Goal: Task Accomplishment & Management: Manage account settings

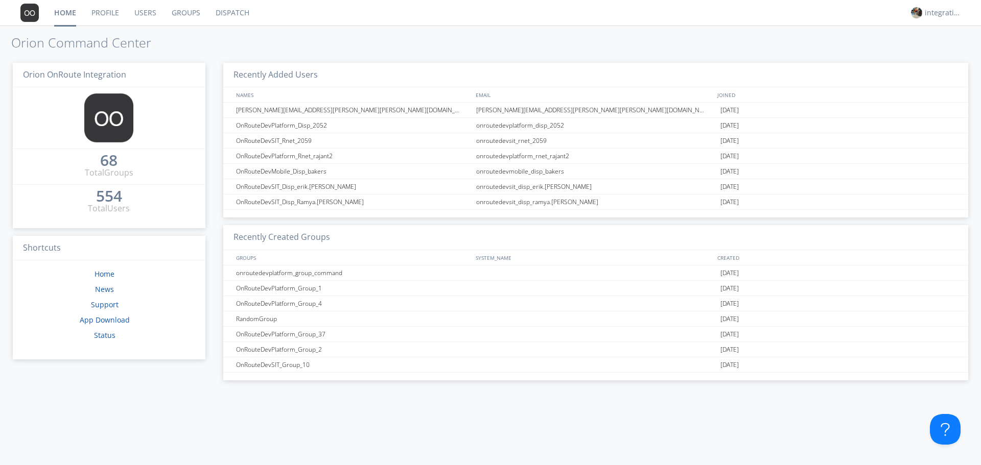
click at [114, 17] on link "Profile" at bounding box center [105, 13] width 43 height 26
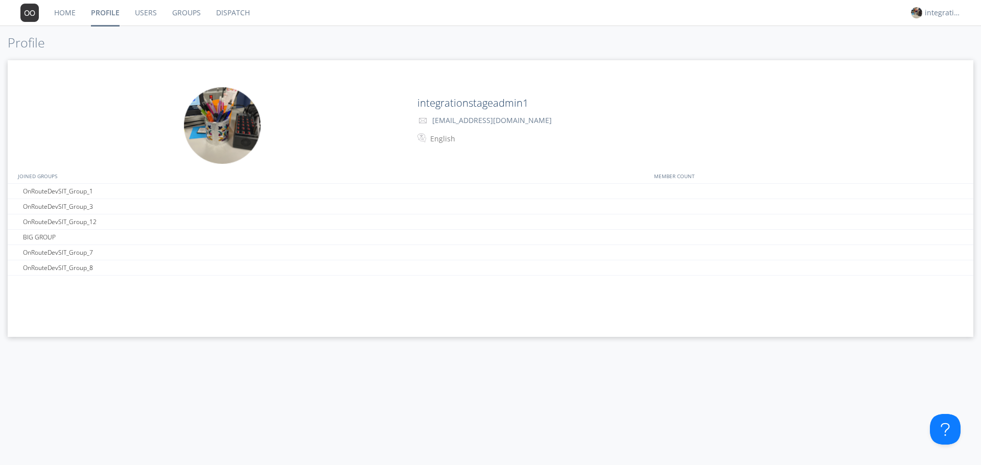
click at [163, 6] on link "Users" at bounding box center [145, 13] width 37 height 26
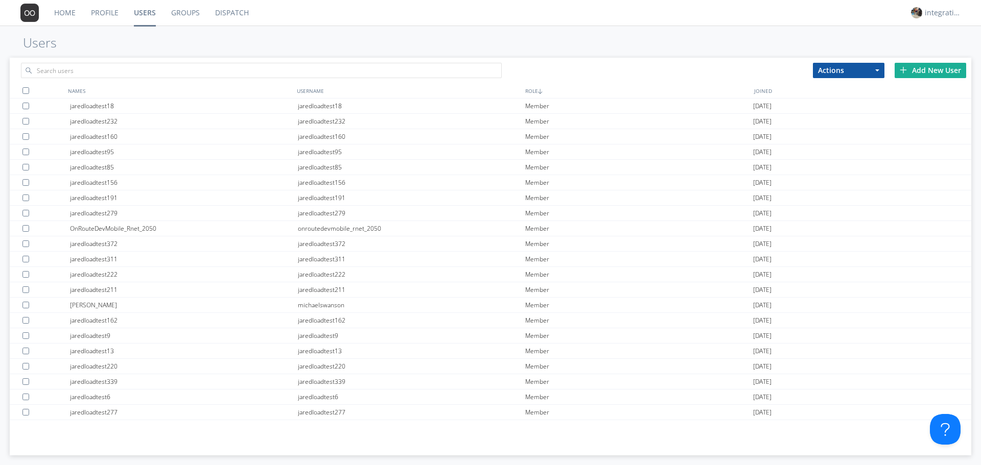
click at [250, 13] on link "Dispatch" at bounding box center [231, 13] width 49 height 26
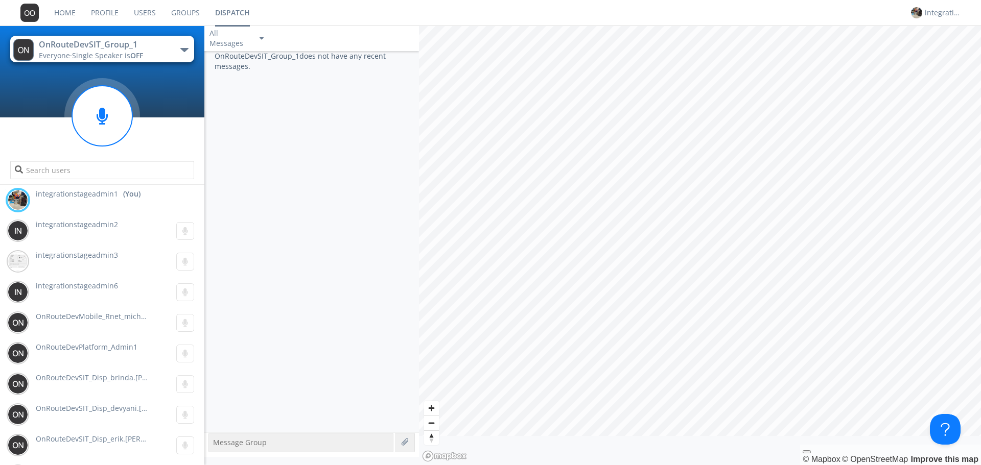
click at [145, 48] on div "OnRouteDevSIT_Group_1" at bounding box center [96, 45] width 115 height 12
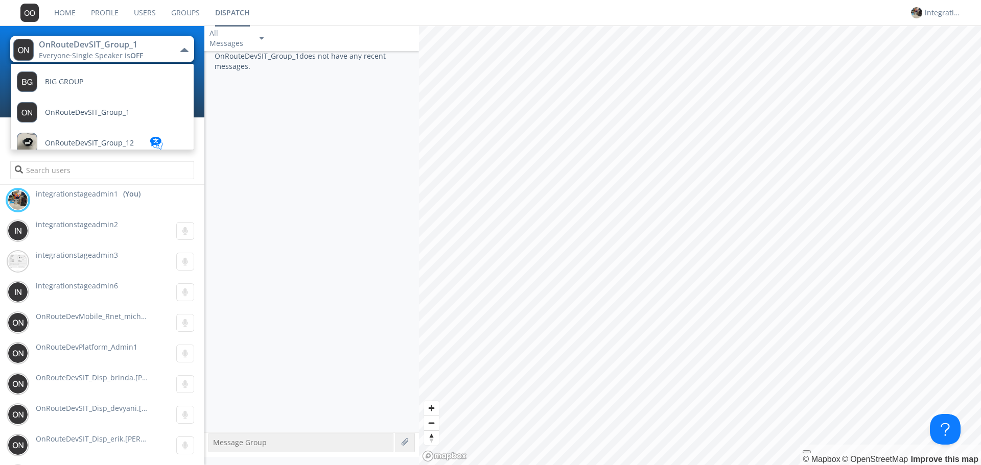
click at [160, 46] on button "OnRouteDevSIT_Group_1 Everyone · Single Speaker is OFF" at bounding box center [102, 49] width 184 height 27
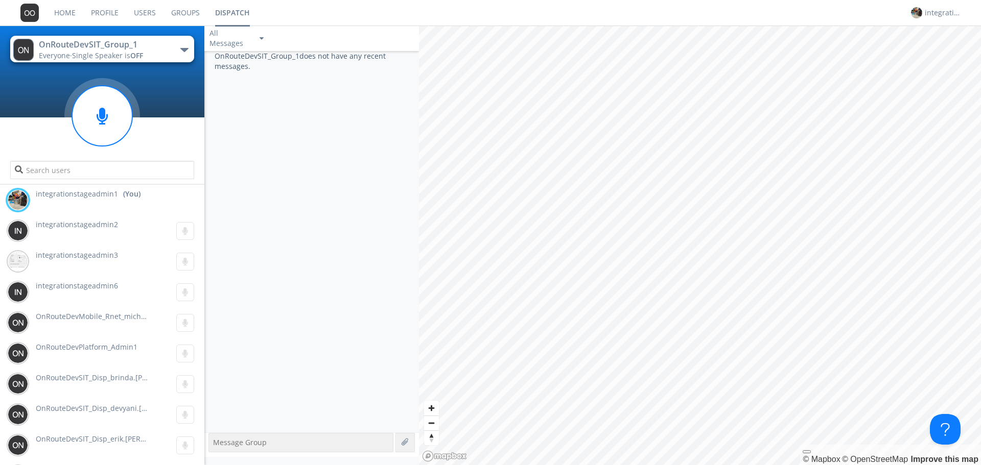
click at [193, 15] on link "Groups" at bounding box center [186, 13] width 44 height 26
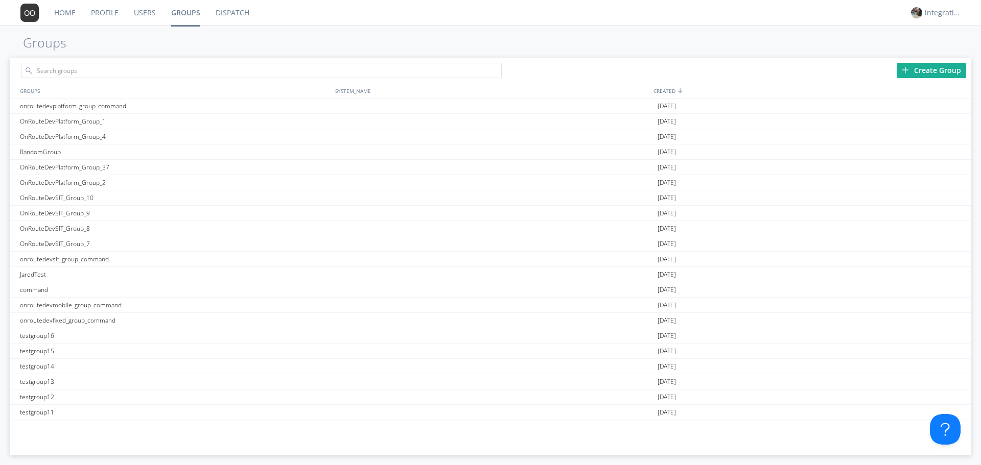
click at [161, 13] on link "Users" at bounding box center [144, 13] width 37 height 26
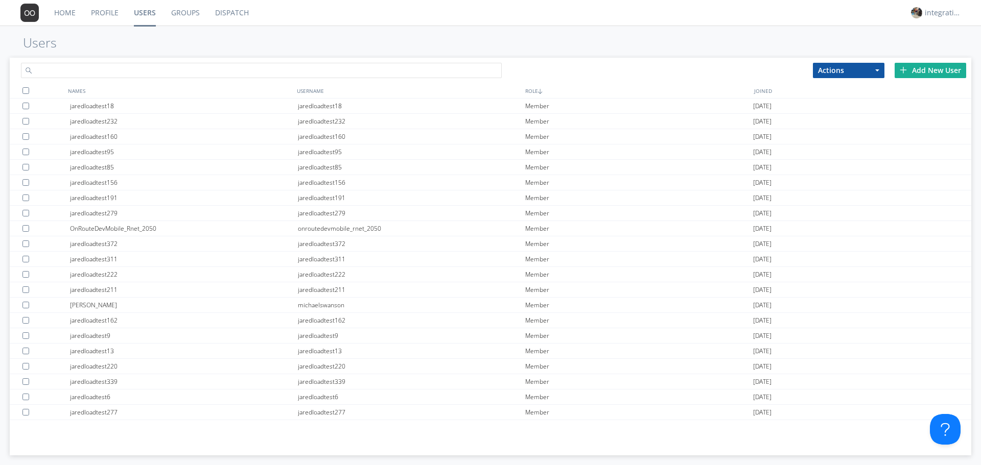
click at [123, 68] on input "text" at bounding box center [261, 70] width 481 height 15
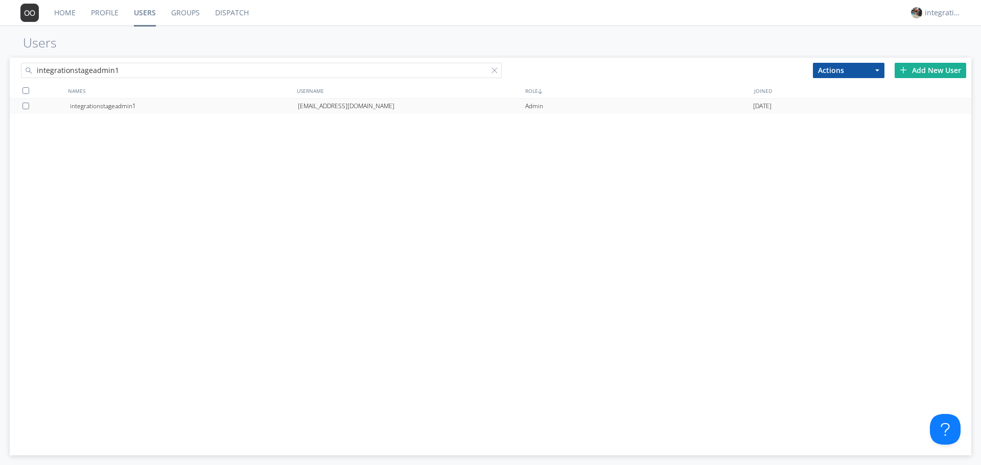
type input "integrationstageadmin1"
click at [329, 106] on div "[EMAIL_ADDRESS][DOMAIN_NAME]" at bounding box center [412, 106] width 228 height 15
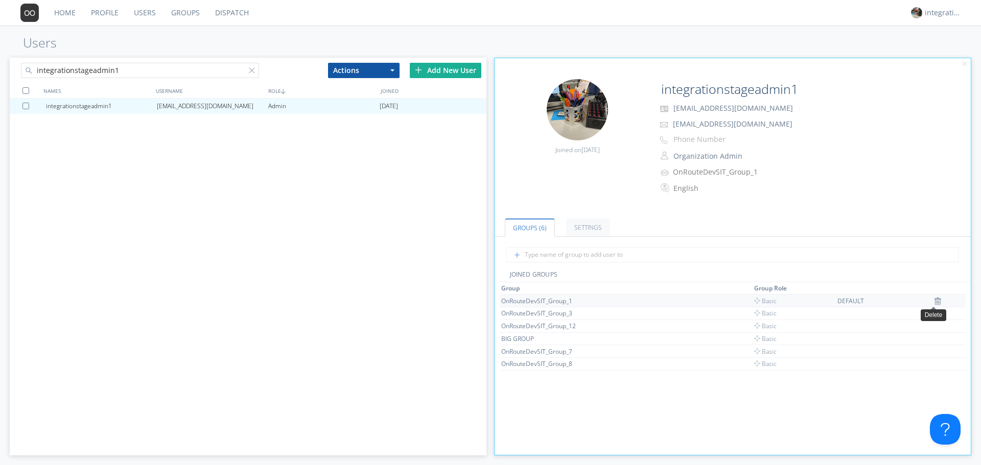
click at [934, 302] on img at bounding box center [937, 301] width 7 height 8
click at [933, 302] on td at bounding box center [946, 301] width 38 height 13
click at [930, 300] on img at bounding box center [931, 301] width 7 height 8
click at [928, 300] on img at bounding box center [931, 301] width 7 height 8
click at [928, 300] on img at bounding box center [930, 301] width 7 height 8
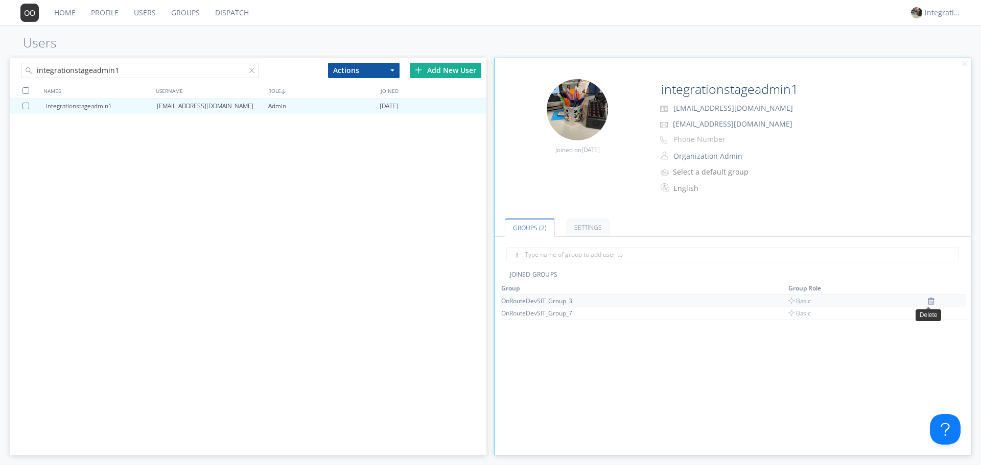
click at [928, 300] on img at bounding box center [930, 301] width 7 height 8
click at [704, 267] on div at bounding box center [733, 258] width 476 height 23
click at [701, 259] on input "text" at bounding box center [732, 254] width 453 height 15
type input "supervis"
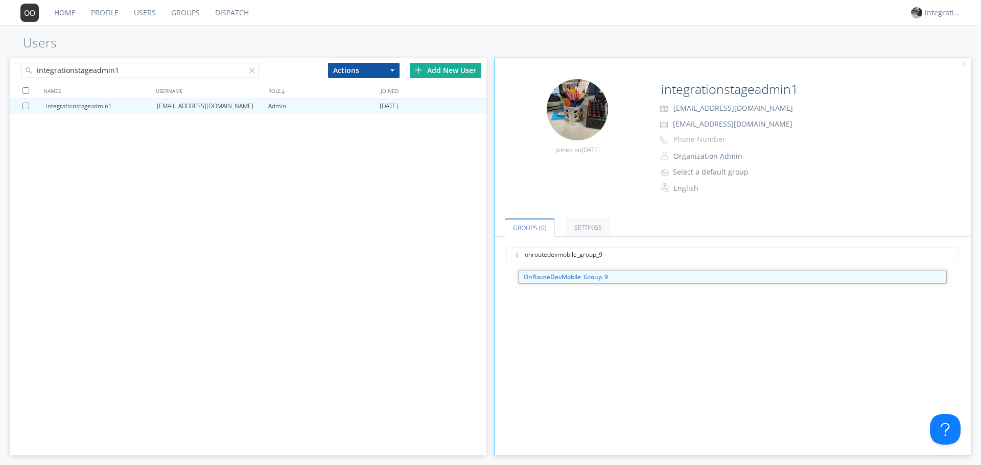
type input "onroutedevmobile_group_9"
click at [612, 283] on div "Groups (0) Settings onroutedevmobile_group_9 integrationstageadmin1 has not joi…" at bounding box center [733, 330] width 476 height 249
click at [618, 255] on input "onroutedevmobile_group_9" at bounding box center [732, 254] width 453 height 15
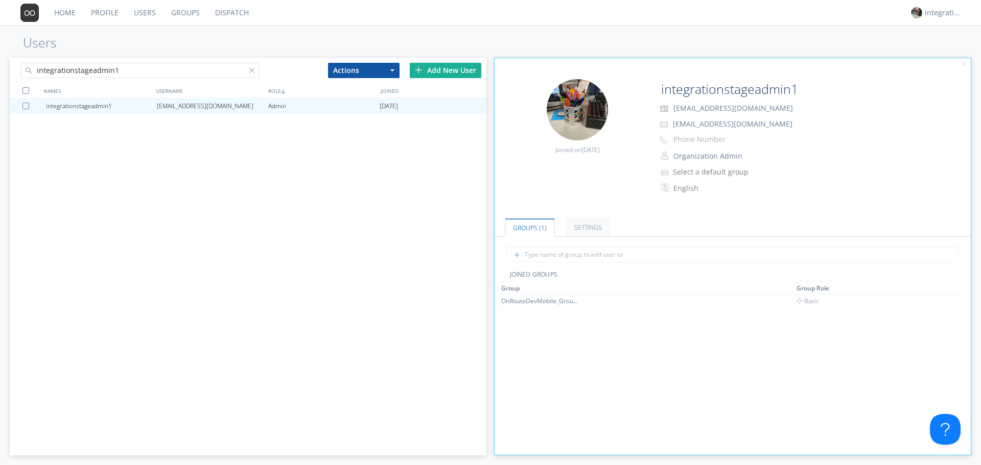
click at [220, 21] on link "Dispatch" at bounding box center [231, 13] width 49 height 26
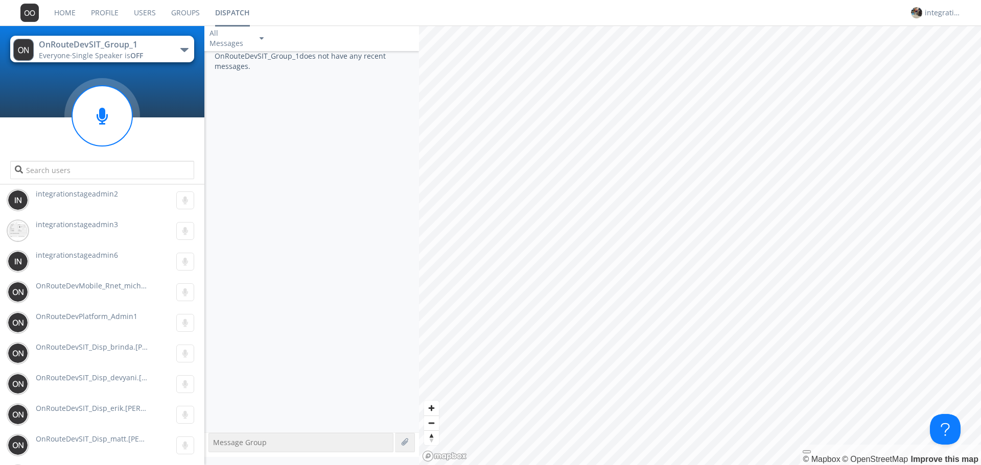
click at [340, 225] on div "OnRouteDevSIT_Group_1 does not have any recent messages." at bounding box center [311, 242] width 215 height 382
click at [110, 37] on button "OnRouteDevSIT_Group_1 Everyone · Single Speaker is OFF" at bounding box center [102, 49] width 184 height 27
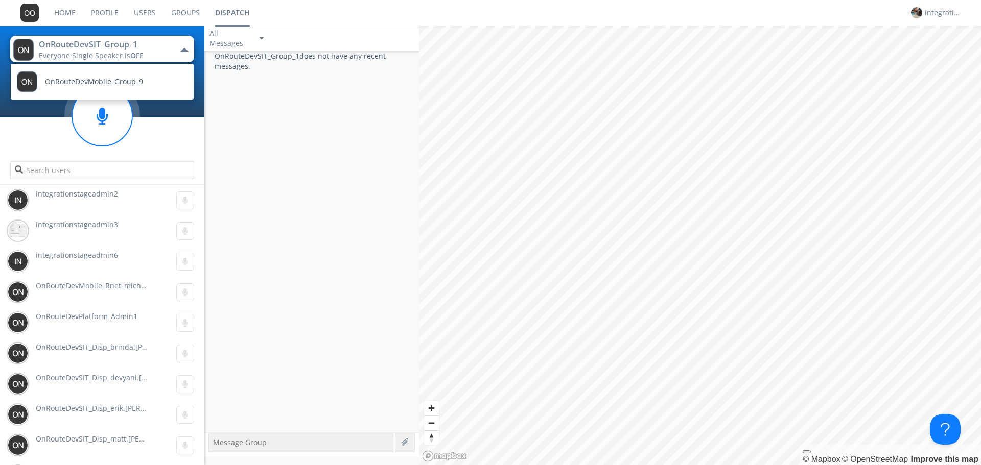
click at [109, 64] on ul "OnRouteDevMobile_Group_9" at bounding box center [102, 81] width 184 height 37
click at [105, 84] on span "OnRouteDevMobile_Group_9" at bounding box center [94, 82] width 98 height 8
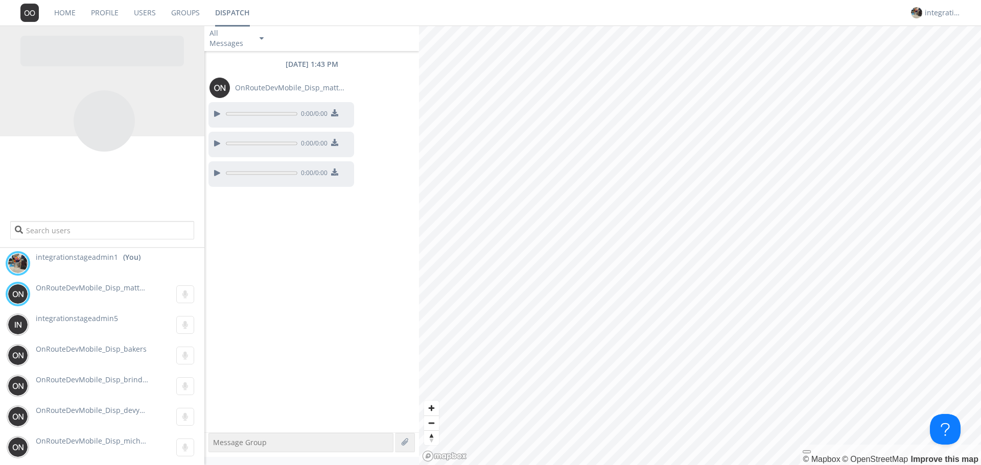
click at [317, 275] on div "[DATE] 1:43 PM OnRouteDevMobile_Disp_matthew.[PERSON_NAME] 0:00 / 0:00 0:00 / 0…" at bounding box center [311, 242] width 215 height 382
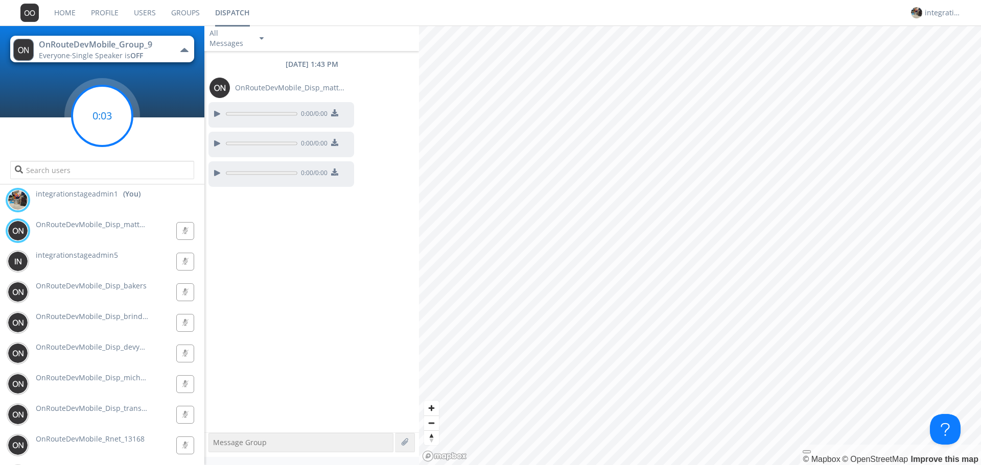
click at [98, 114] on circle at bounding box center [102, 116] width 60 height 60
click at [103, 126] on circle at bounding box center [102, 116] width 60 height 60
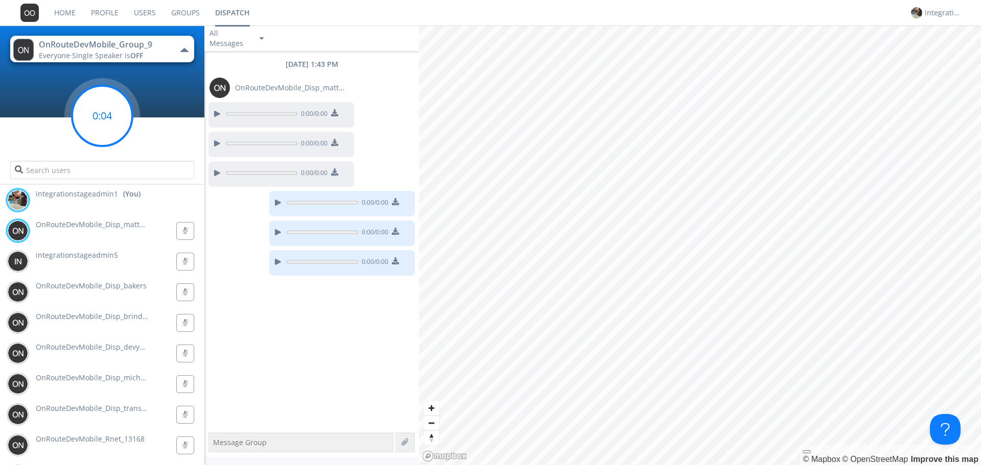
click at [100, 115] on g at bounding box center [102, 116] width 60 height 60
click at [111, 117] on circle at bounding box center [102, 116] width 60 height 60
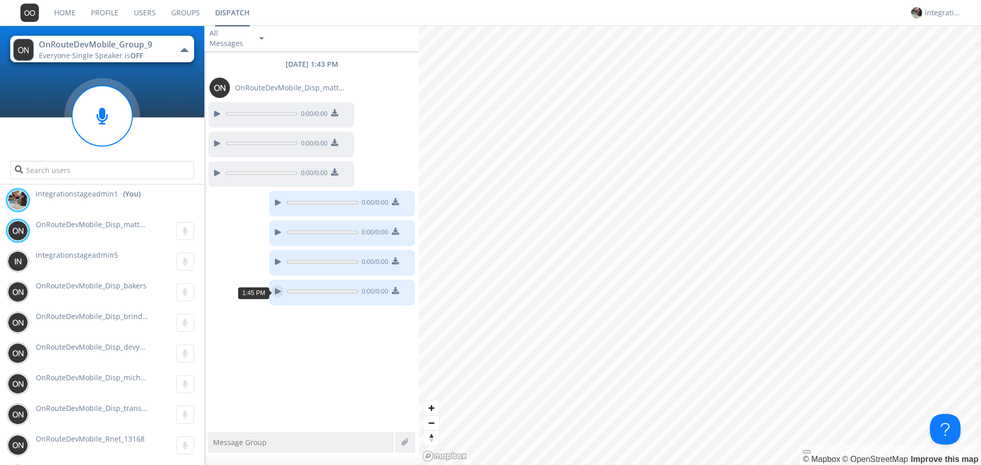
click at [282, 290] on div at bounding box center [277, 292] width 12 height 12
click at [276, 293] on div at bounding box center [277, 292] width 12 height 12
click at [279, 293] on div at bounding box center [277, 292] width 12 height 12
click at [273, 293] on div at bounding box center [277, 292] width 12 height 12
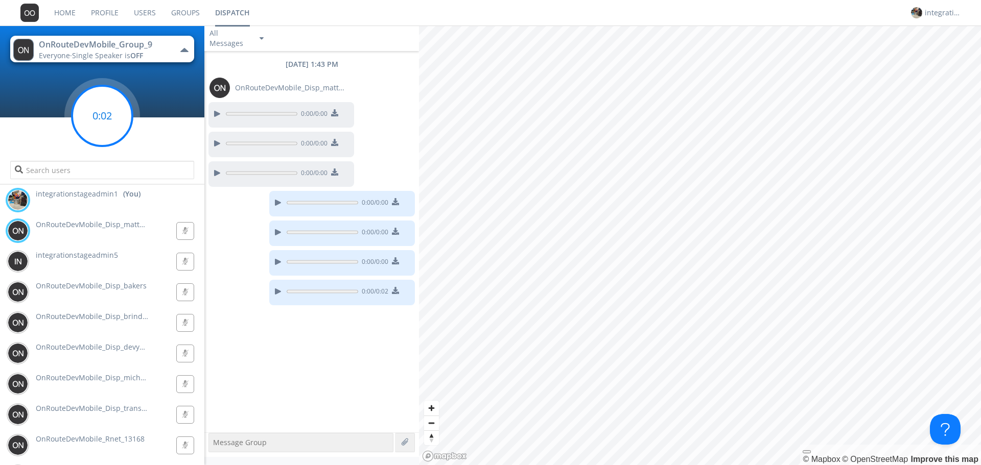
click at [103, 113] on g at bounding box center [102, 116] width 60 height 60
click at [127, 123] on circle at bounding box center [102, 116] width 60 height 60
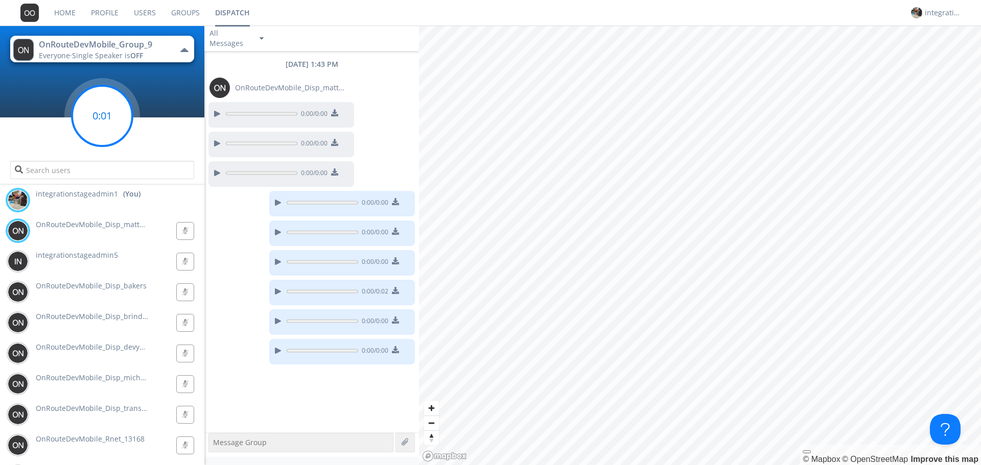
click at [104, 107] on circle at bounding box center [102, 116] width 60 height 60
